Goal: Task Accomplishment & Management: Use online tool/utility

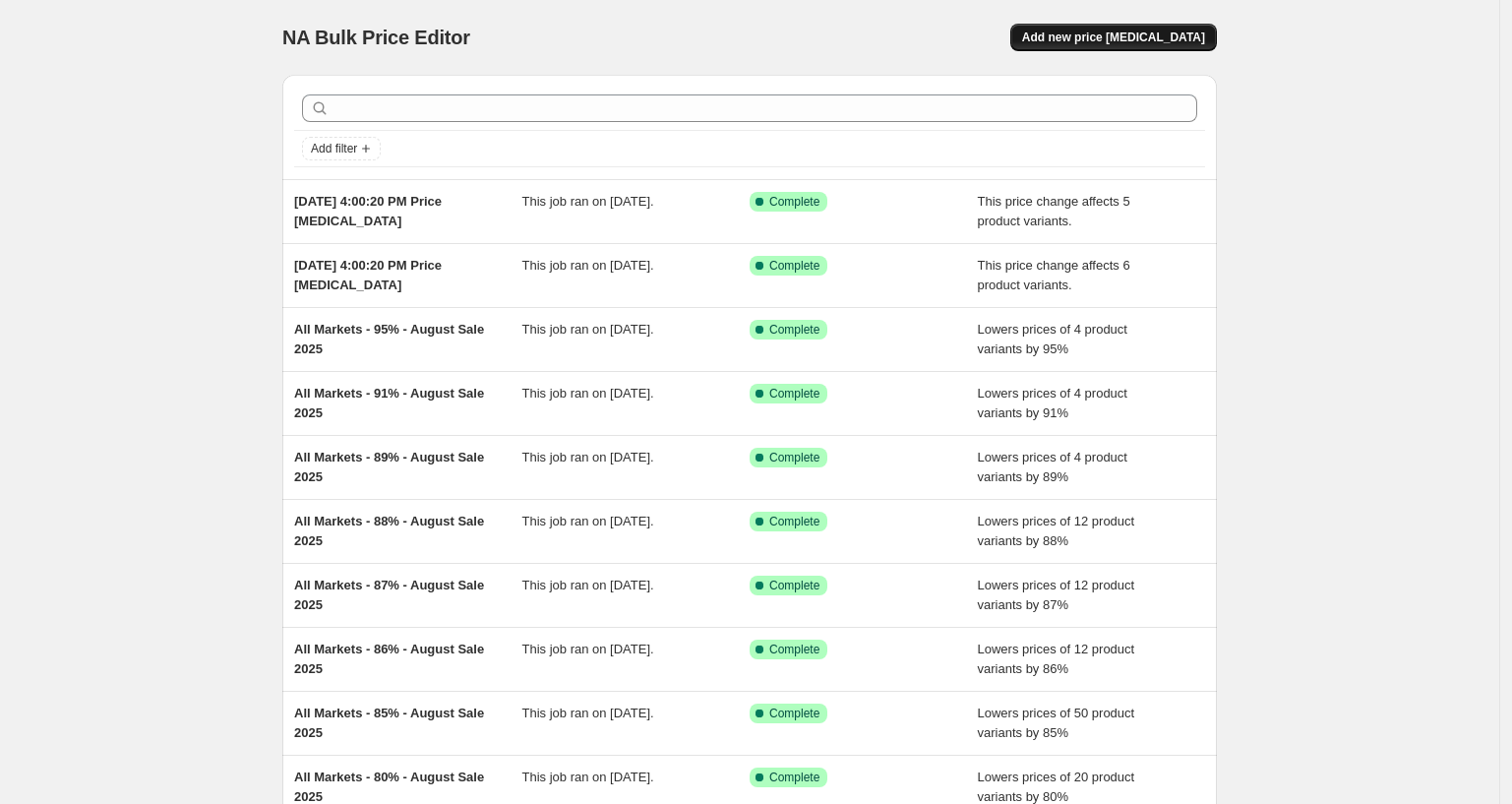
click at [1073, 30] on span "Add new price [MEDICAL_DATA]" at bounding box center [1113, 38] width 183 height 16
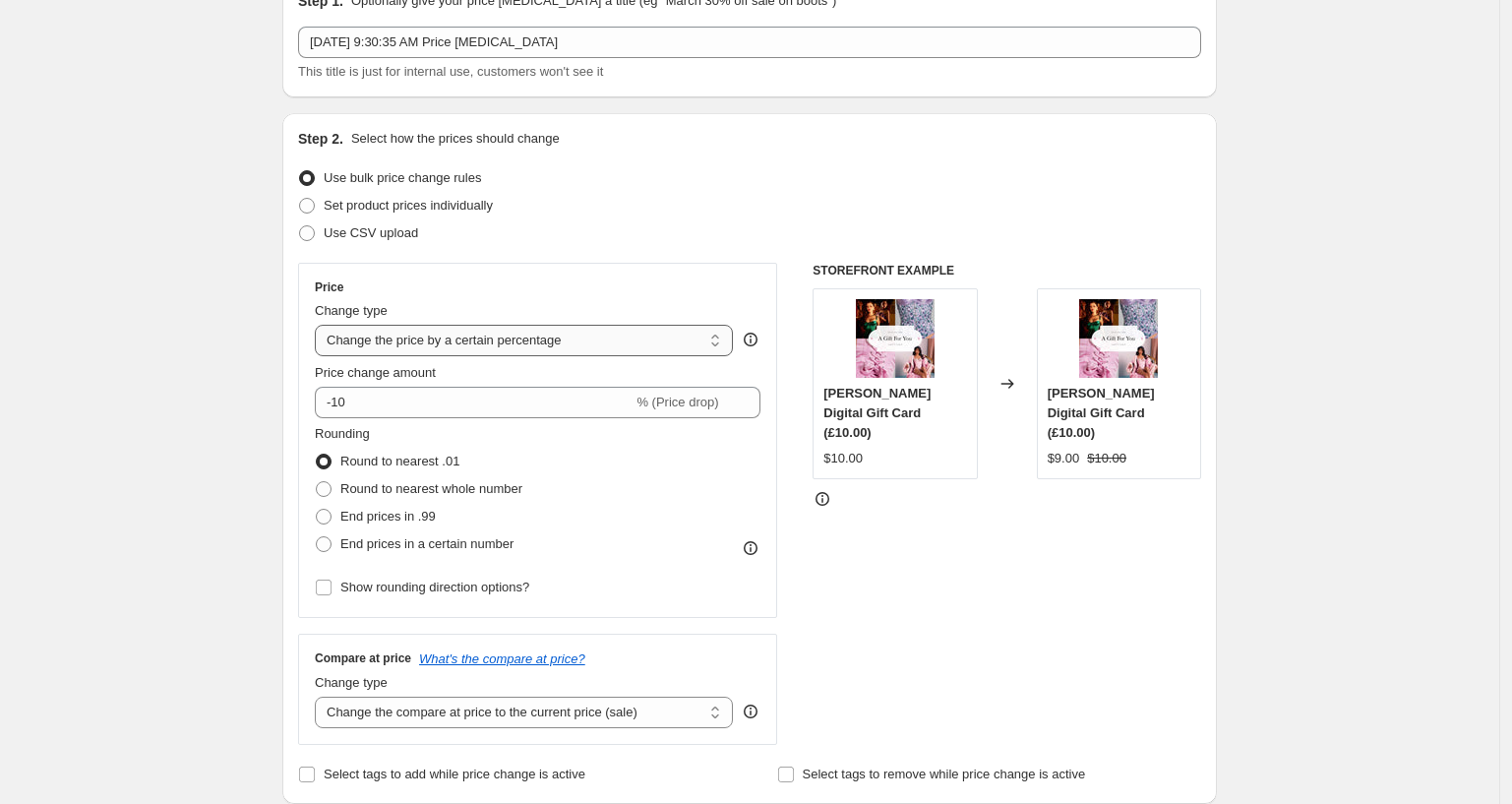
scroll to position [123, 0]
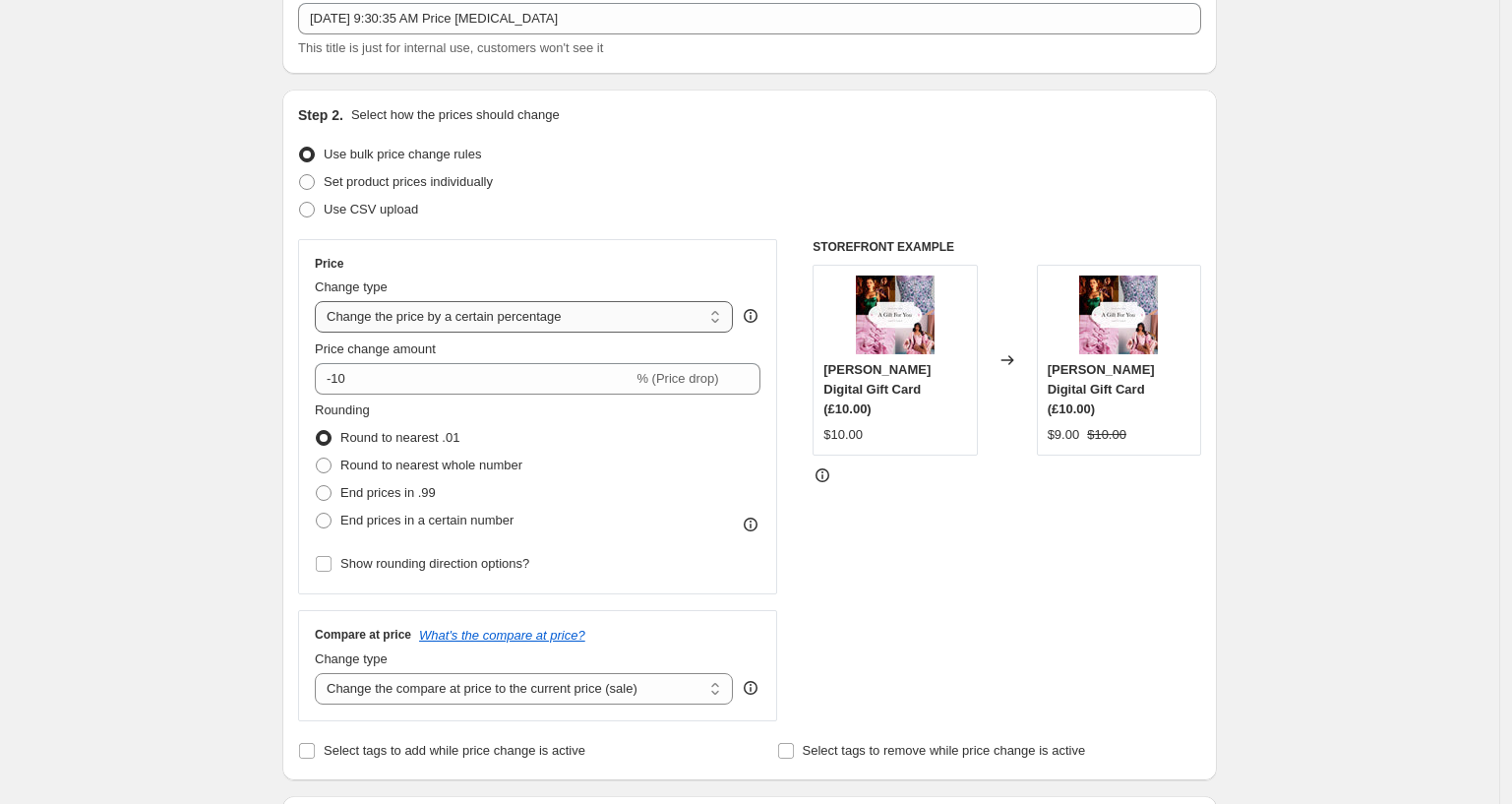
click at [399, 318] on select "Change the price to a certain amount Change the price by a certain amount Chang…" at bounding box center [524, 316] width 418 height 31
select select "no_change"
click at [321, 301] on select "Change the price to a certain amount Change the price by a certain amount Chang…" at bounding box center [524, 316] width 418 height 31
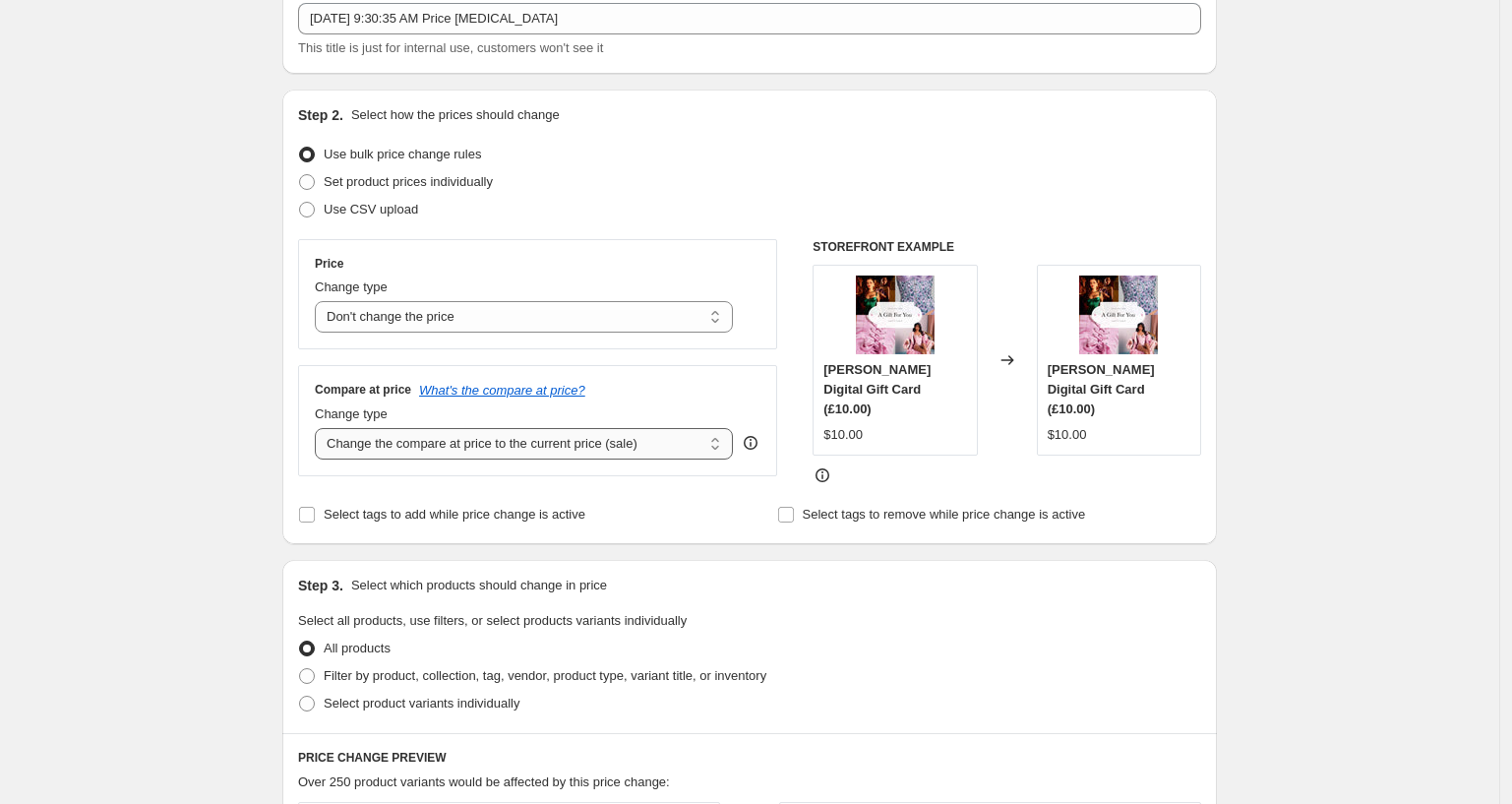
click at [393, 447] on select "Change the compare at price to the current price (sale) Change the compare at p…" at bounding box center [524, 443] width 418 height 31
select select "remove"
click at [321, 428] on select "Change the compare at price to the current price (sale) Change the compare at p…" at bounding box center [524, 443] width 418 height 31
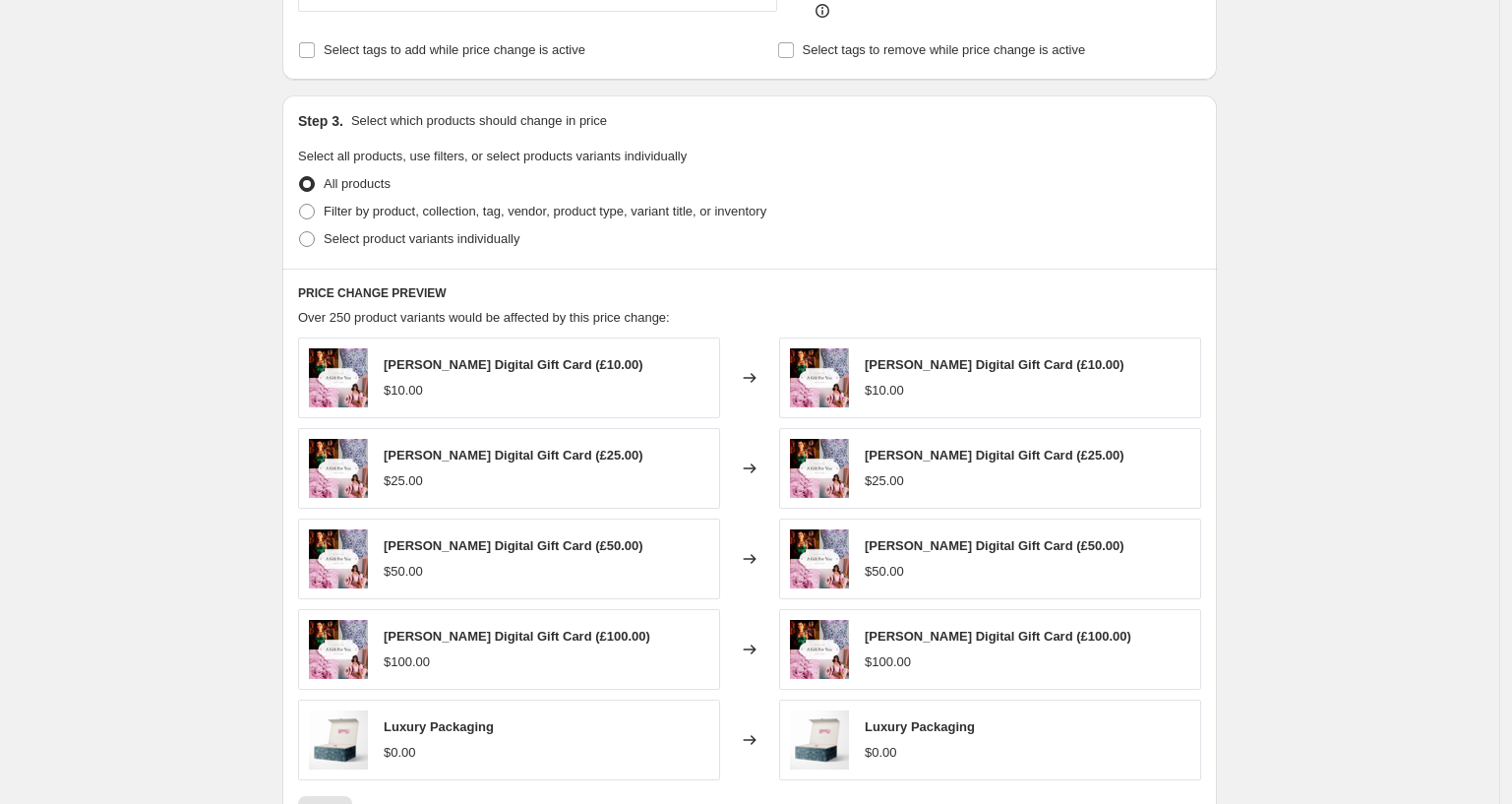
scroll to position [615, 0]
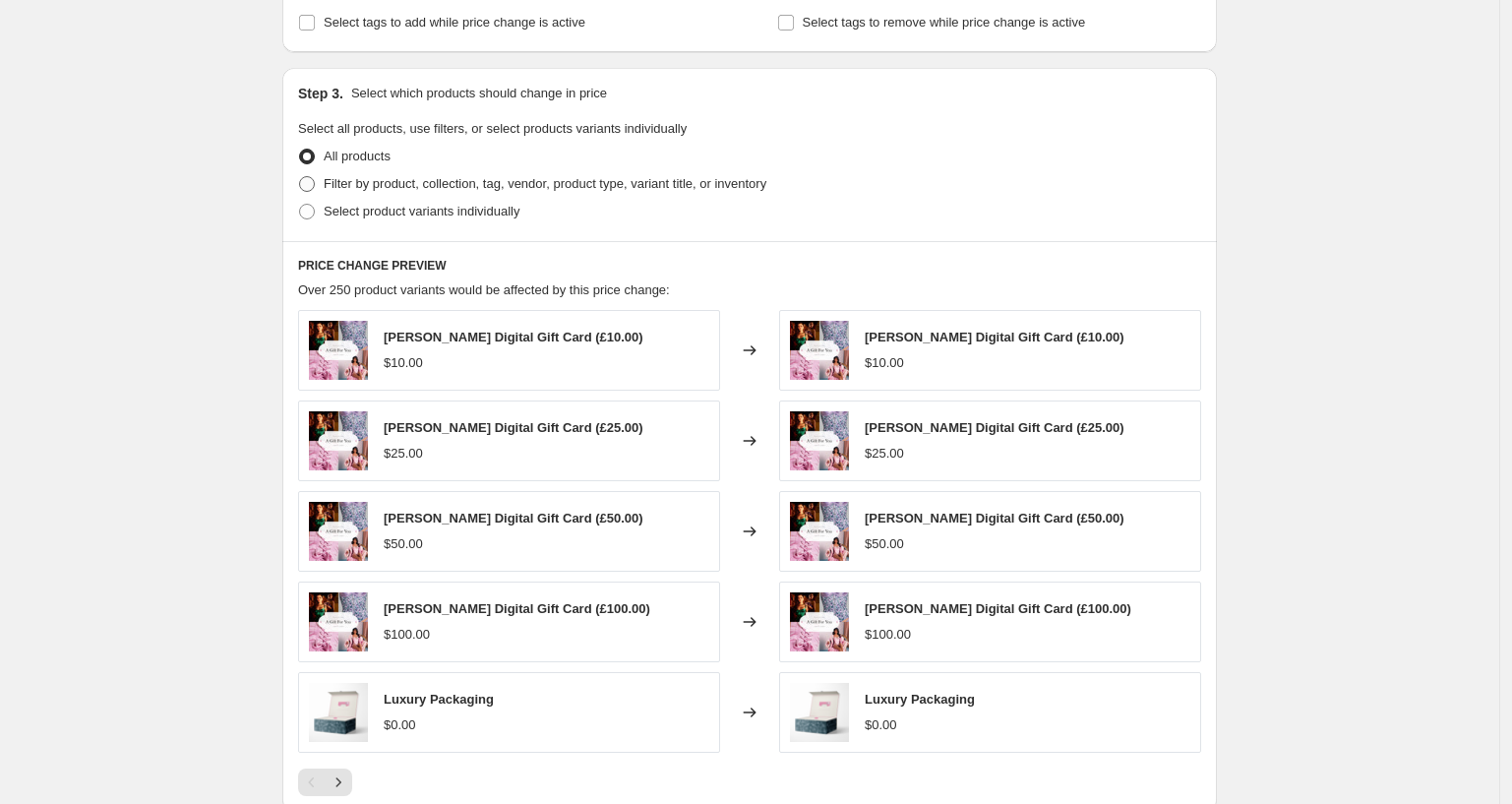
click at [365, 176] on span "Filter by product, collection, tag, vendor, product type, variant title, or inv…" at bounding box center [545, 183] width 443 height 15
click at [300, 176] on input "Filter by product, collection, tag, vendor, product type, variant title, or inv…" at bounding box center [299, 176] width 1 height 1
radio input "true"
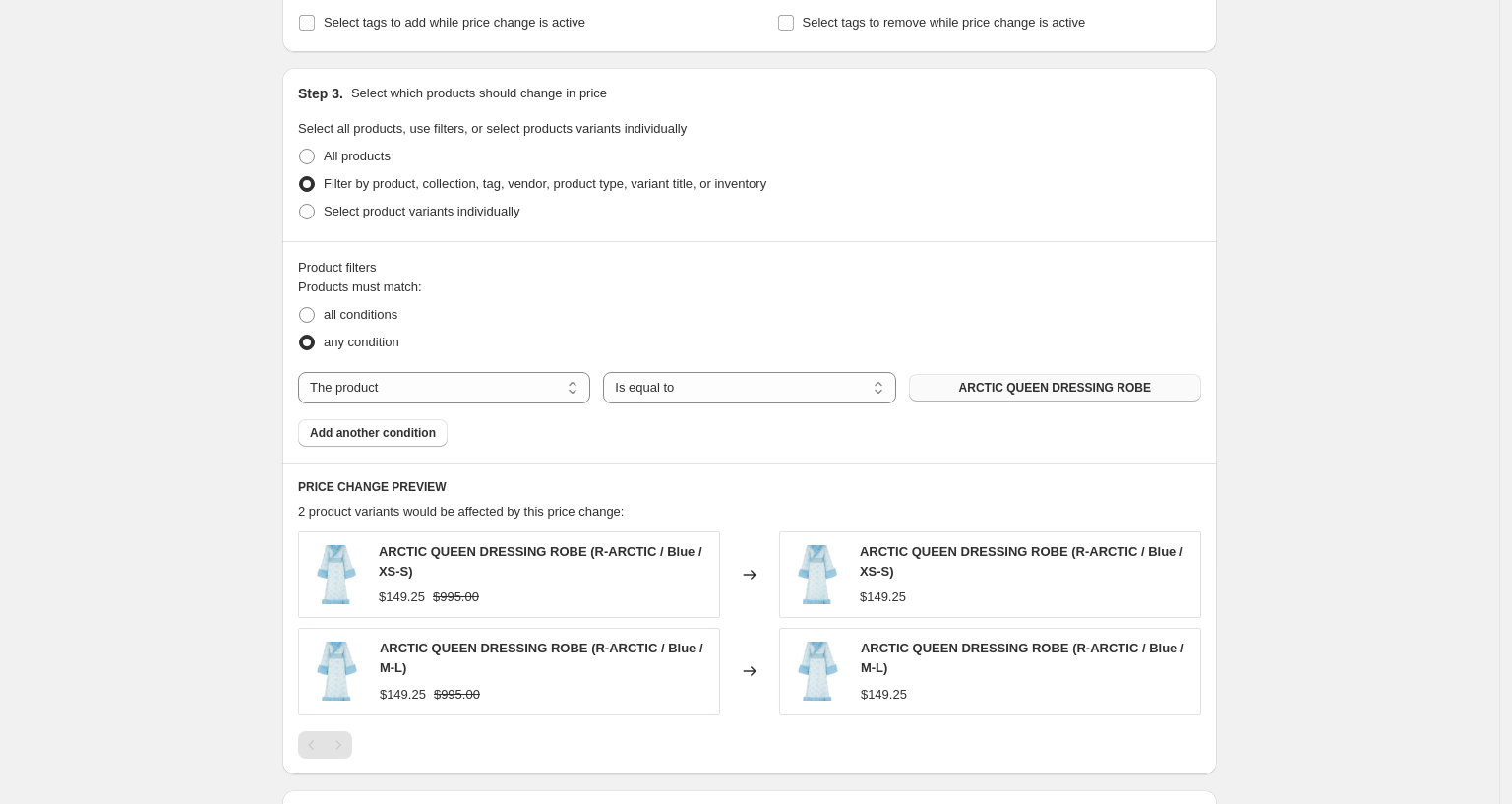
click at [1003, 391] on span "ARCTIC QUEEN DRESSING ROBE" at bounding box center [1055, 388] width 192 height 16
